Goal: Task Accomplishment & Management: Complete application form

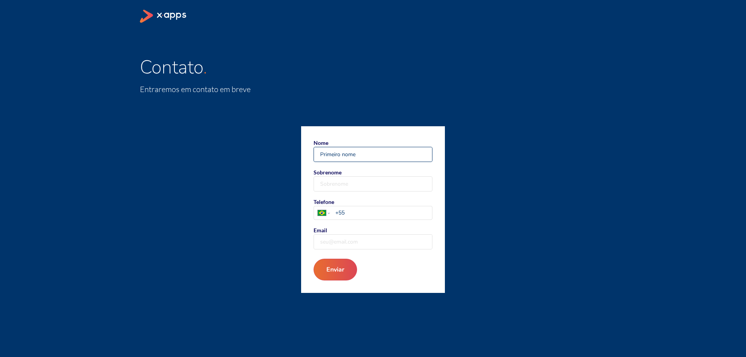
click at [391, 157] on input "Nome" at bounding box center [373, 154] width 118 height 14
type input "Nathalia"
type input "[PERSON_NAME]"
type input "[PHONE_NUMBER]"
type input "[EMAIL_ADDRESS][PERSON_NAME][DOMAIN_NAME]"
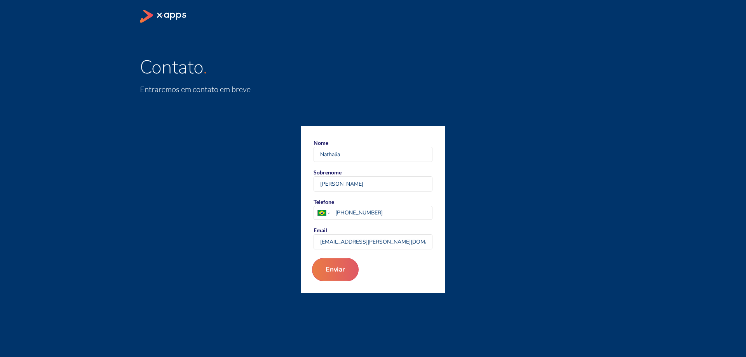
click at [351, 269] on button "Enviar" at bounding box center [335, 269] width 47 height 23
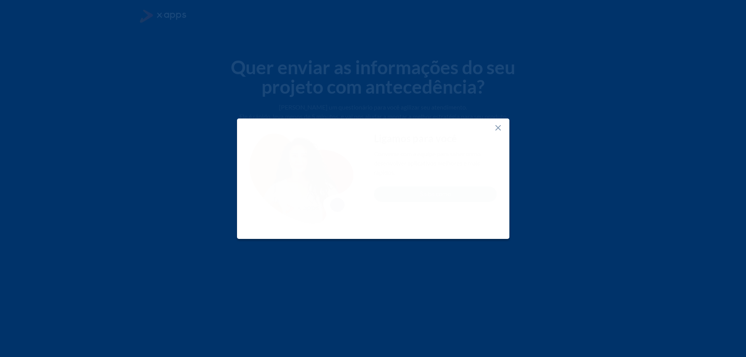
click at [494, 128] on icon at bounding box center [498, 127] width 9 height 9
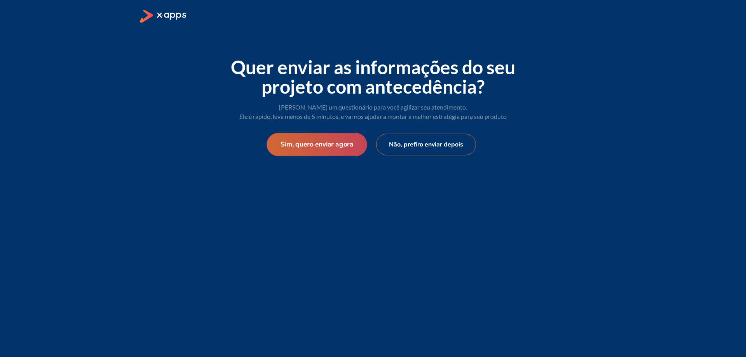
click at [353, 150] on button "Sim, quero enviar agora" at bounding box center [317, 144] width 100 height 23
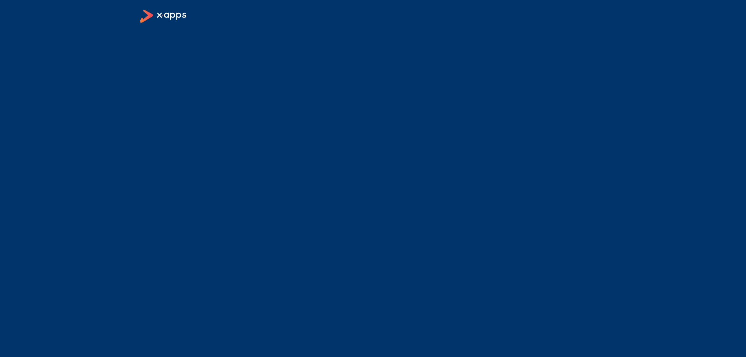
select select "BR"
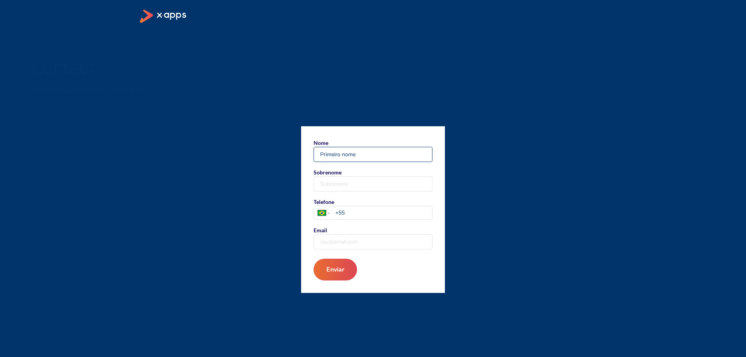
click at [369, 152] on input "Nome" at bounding box center [373, 154] width 118 height 14
type input "Nathalia"
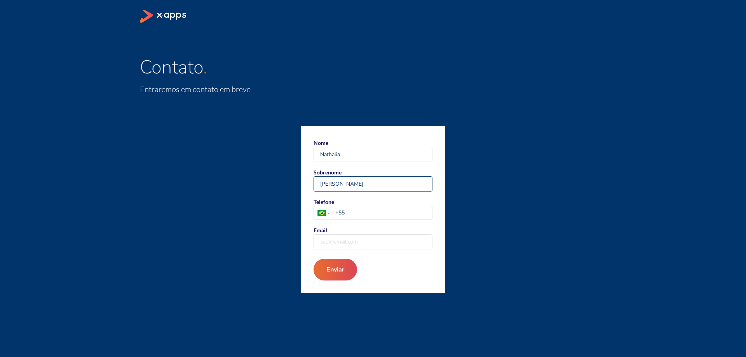
type input "[PERSON_NAME]"
type input "[PHONE_NUMBER]"
click at [362, 244] on input "Email" at bounding box center [373, 242] width 118 height 14
type input "[EMAIL_ADDRESS][PERSON_NAME][DOMAIN_NAME]"
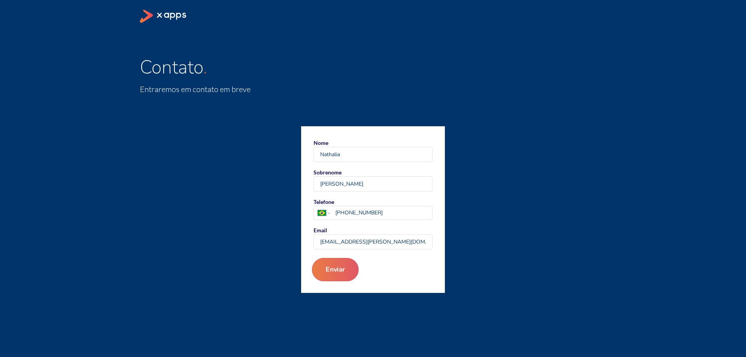
click at [351, 265] on button "Enviar" at bounding box center [335, 269] width 47 height 23
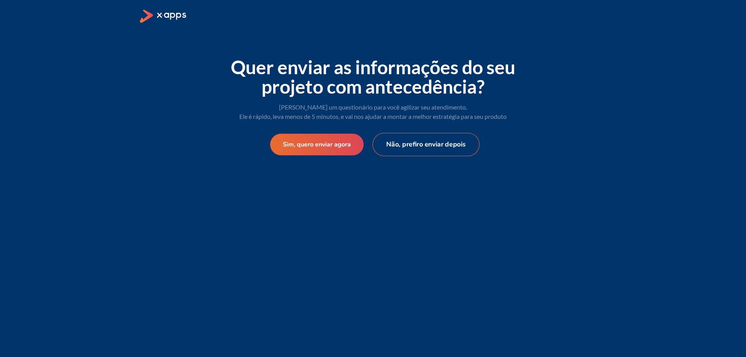
click at [448, 143] on button "Não, prefiro enviar depois" at bounding box center [426, 144] width 107 height 23
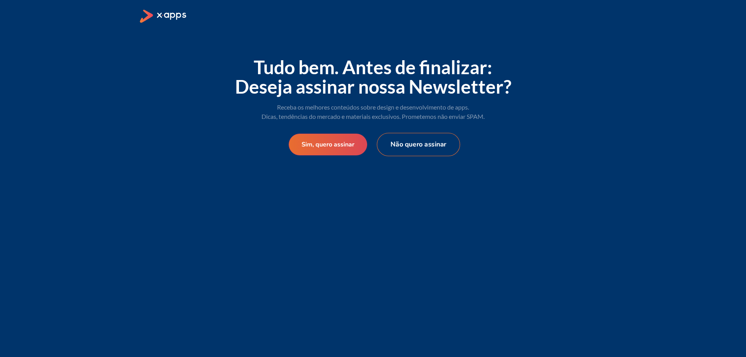
click at [443, 152] on button "Não quero assinar" at bounding box center [418, 144] width 83 height 23
